Goal: Task Accomplishment & Management: Manage account settings

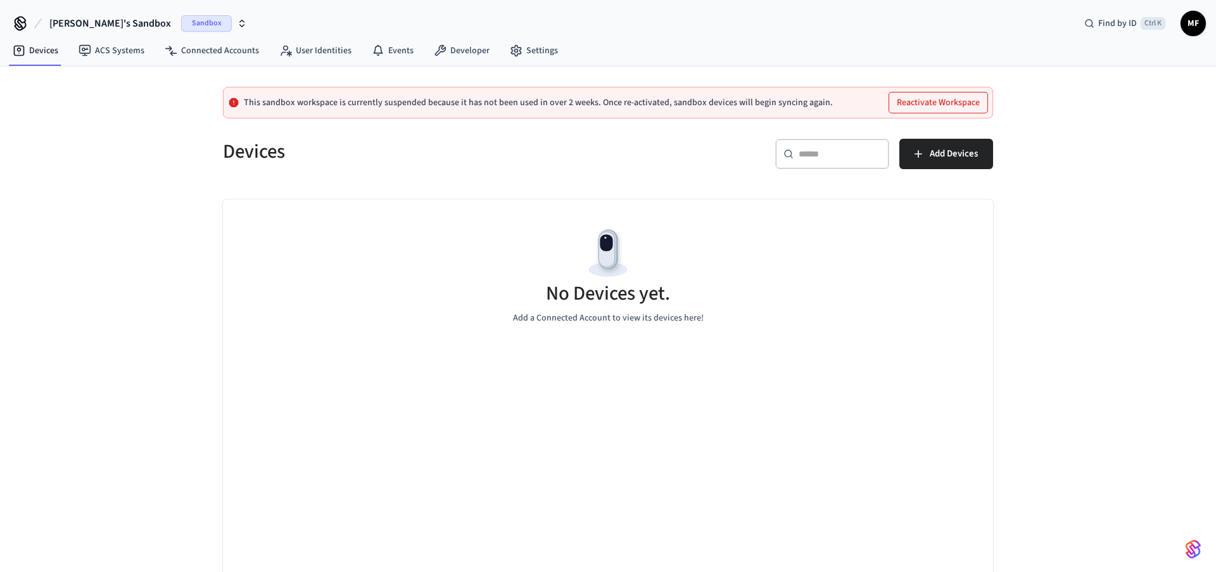
click at [190, 22] on span "Sandbox" at bounding box center [206, 23] width 51 height 16
click at [178, 104] on span "Production" at bounding box center [179, 106] width 51 height 16
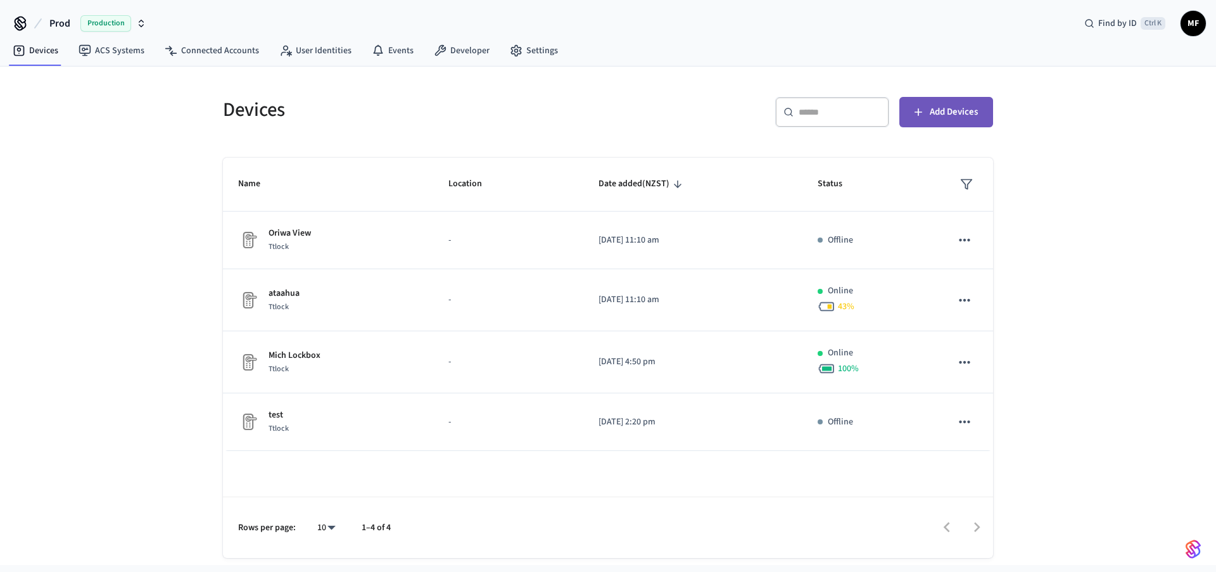
click at [964, 112] on span "Add Devices" at bounding box center [954, 112] width 48 height 16
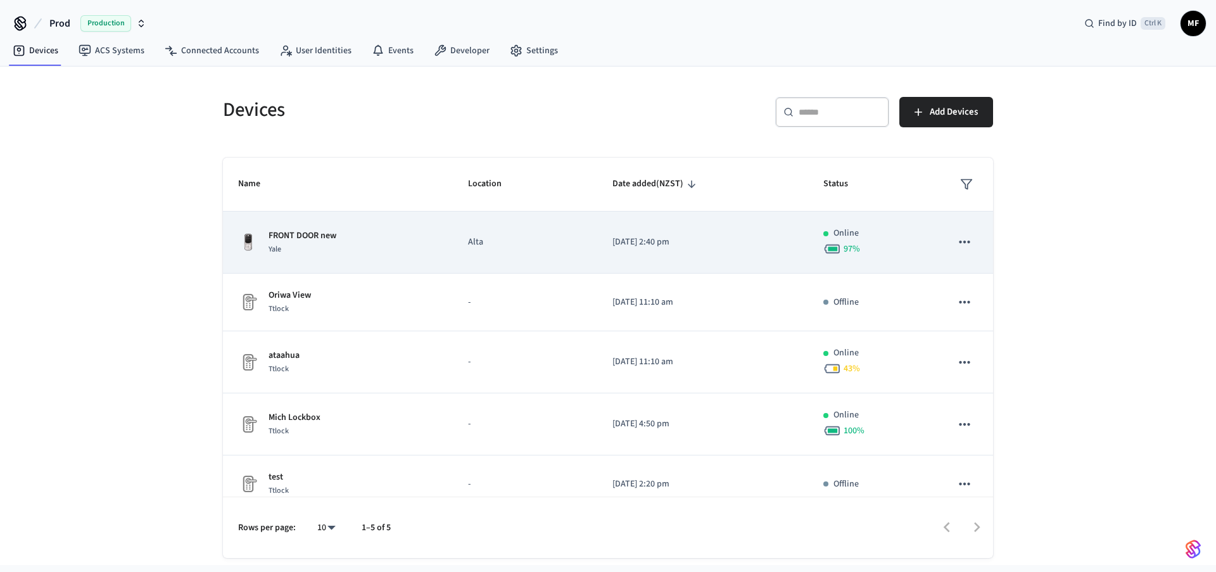
click at [965, 244] on icon "sticky table" at bounding box center [965, 242] width 16 height 16
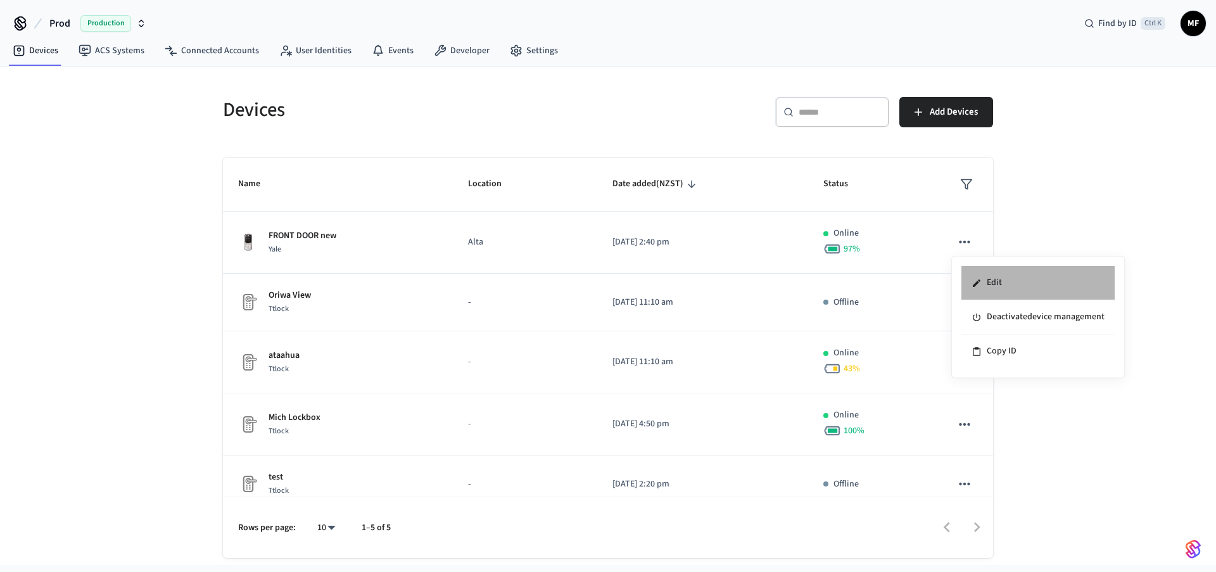
click at [985, 279] on li "Edit" at bounding box center [1038, 283] width 153 height 34
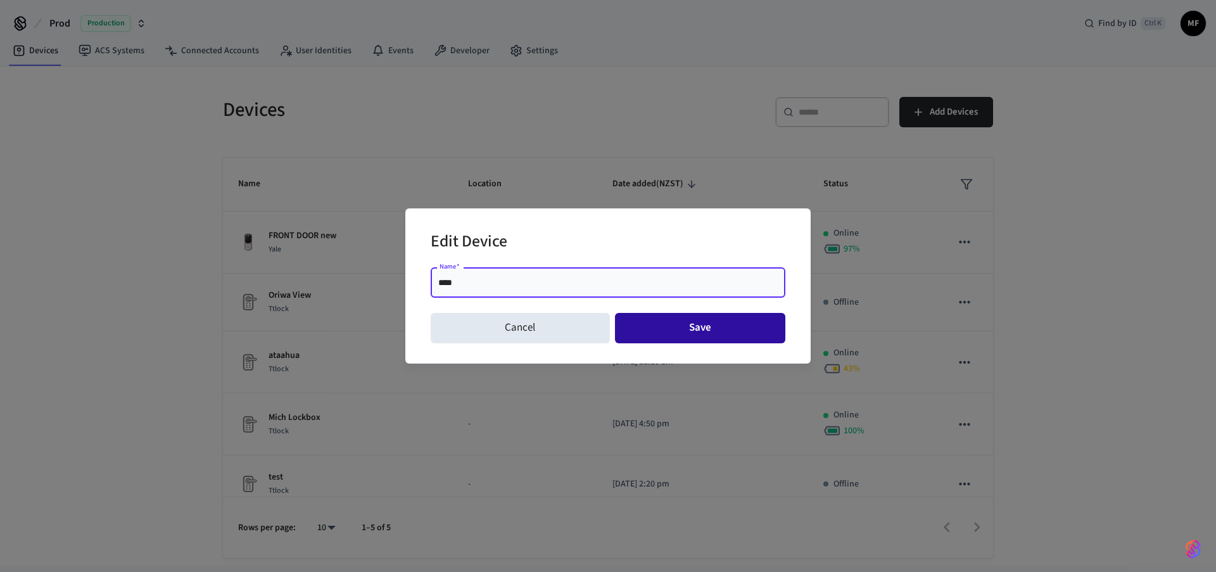
type input "****"
click at [696, 329] on button "Save" at bounding box center [700, 328] width 171 height 30
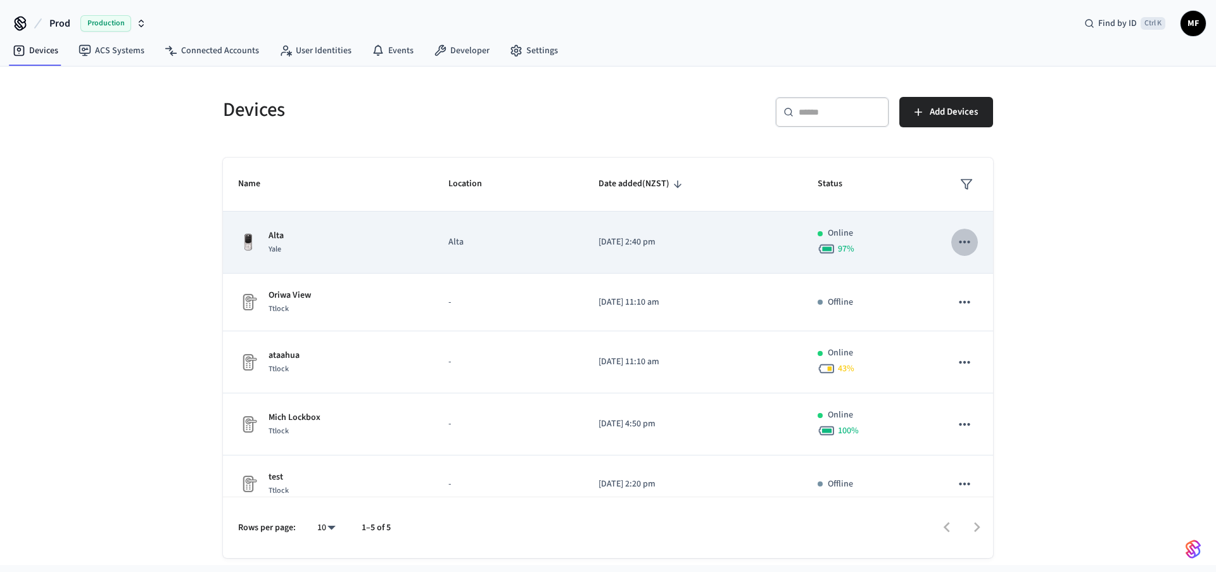
click at [965, 241] on icon "sticky table" at bounding box center [964, 242] width 11 height 3
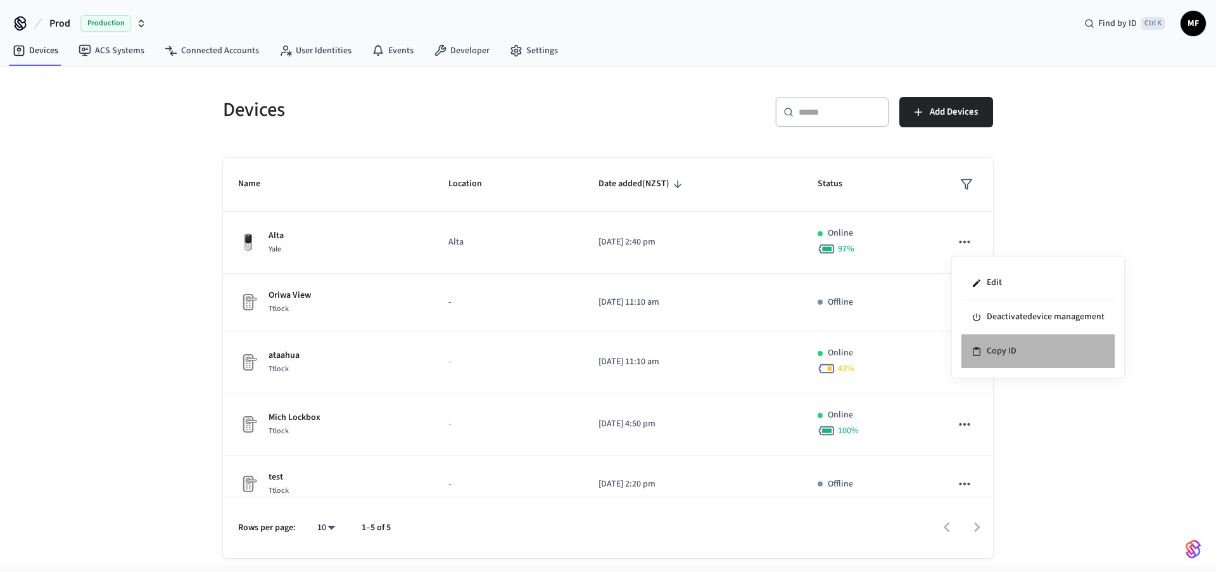
click at [996, 349] on li "Copy ID" at bounding box center [1038, 351] width 153 height 34
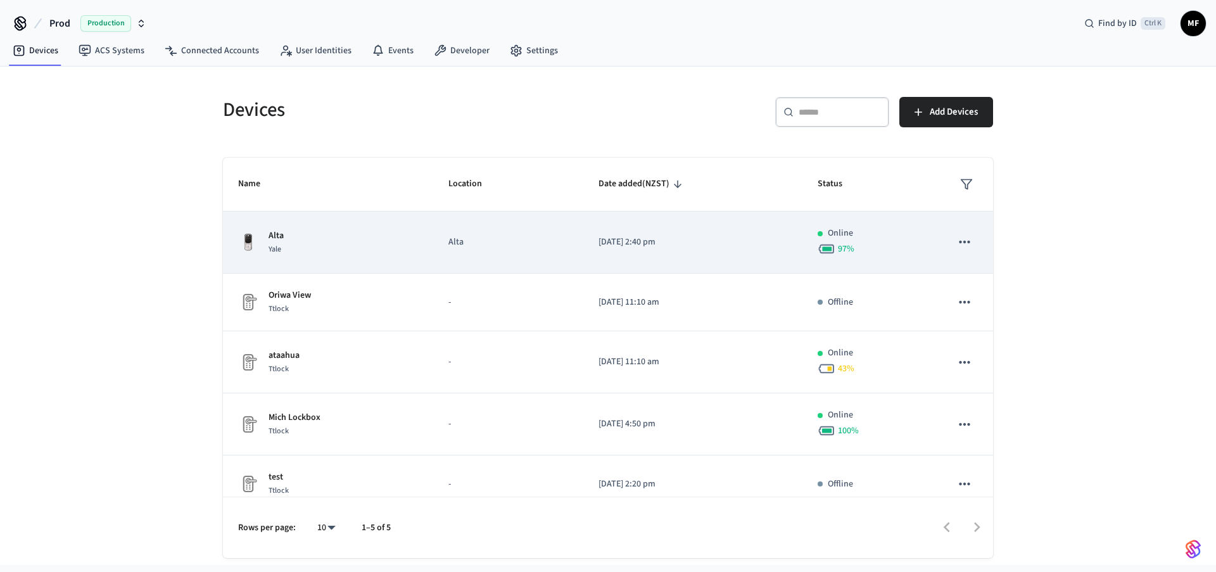
click at [282, 240] on p "Alta" at bounding box center [276, 235] width 15 height 13
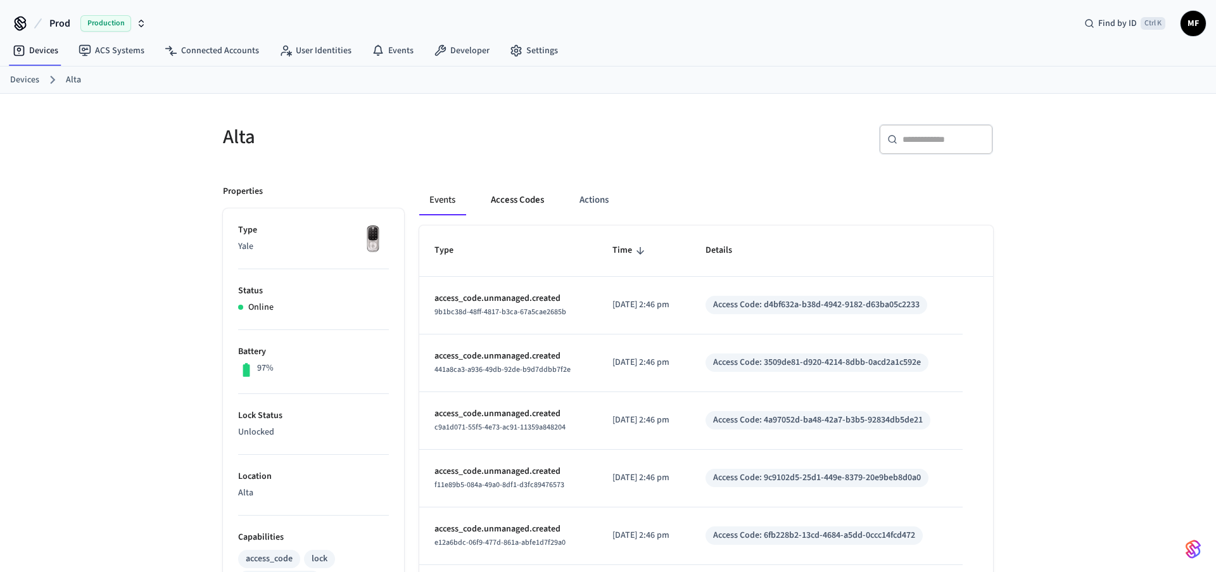
click at [523, 197] on button "Access Codes" at bounding box center [517, 200] width 73 height 30
